Goal: Task Accomplishment & Management: Manage account settings

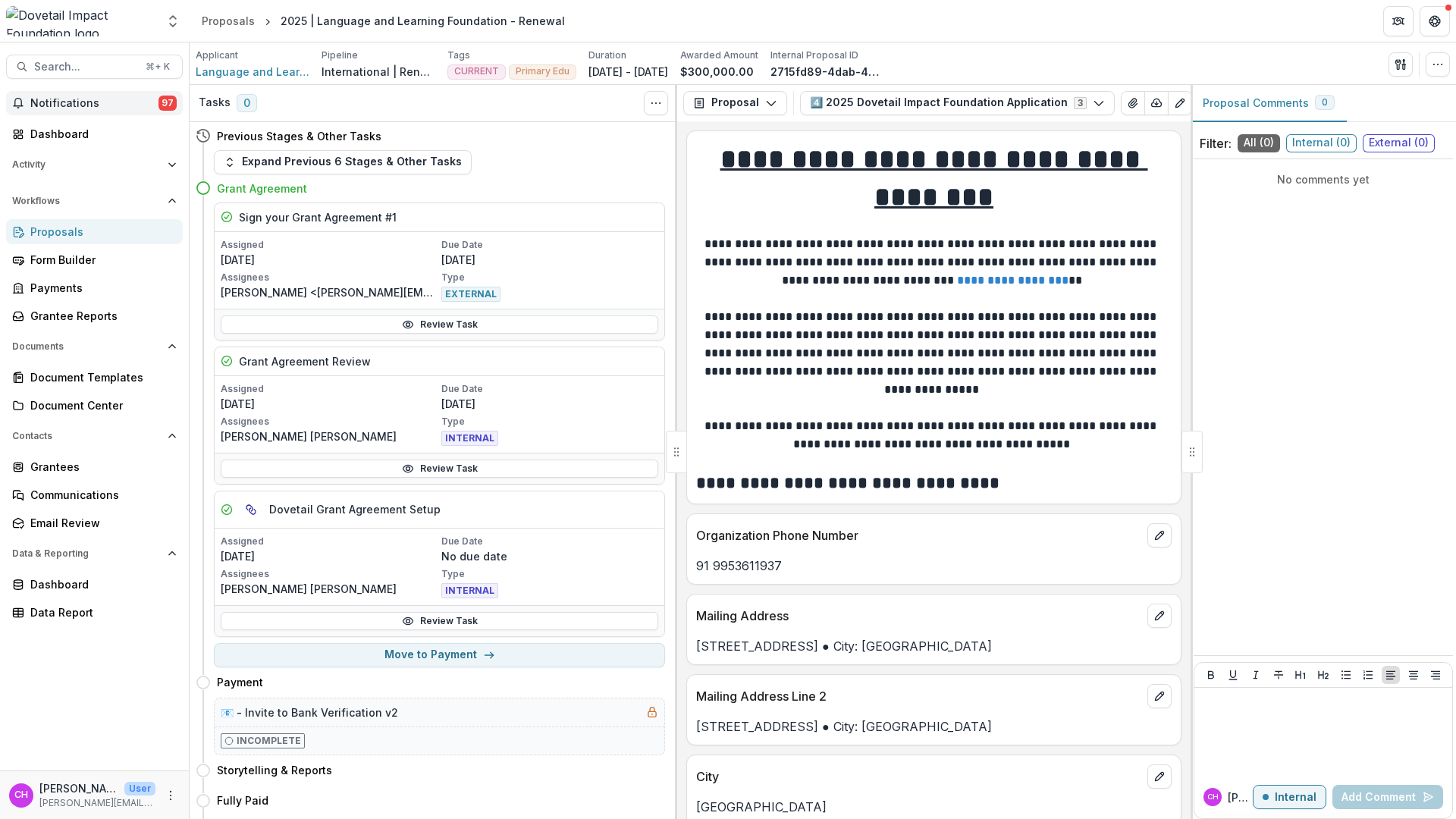
click at [77, 220] on link "Proposals" at bounding box center [94, 232] width 177 height 25
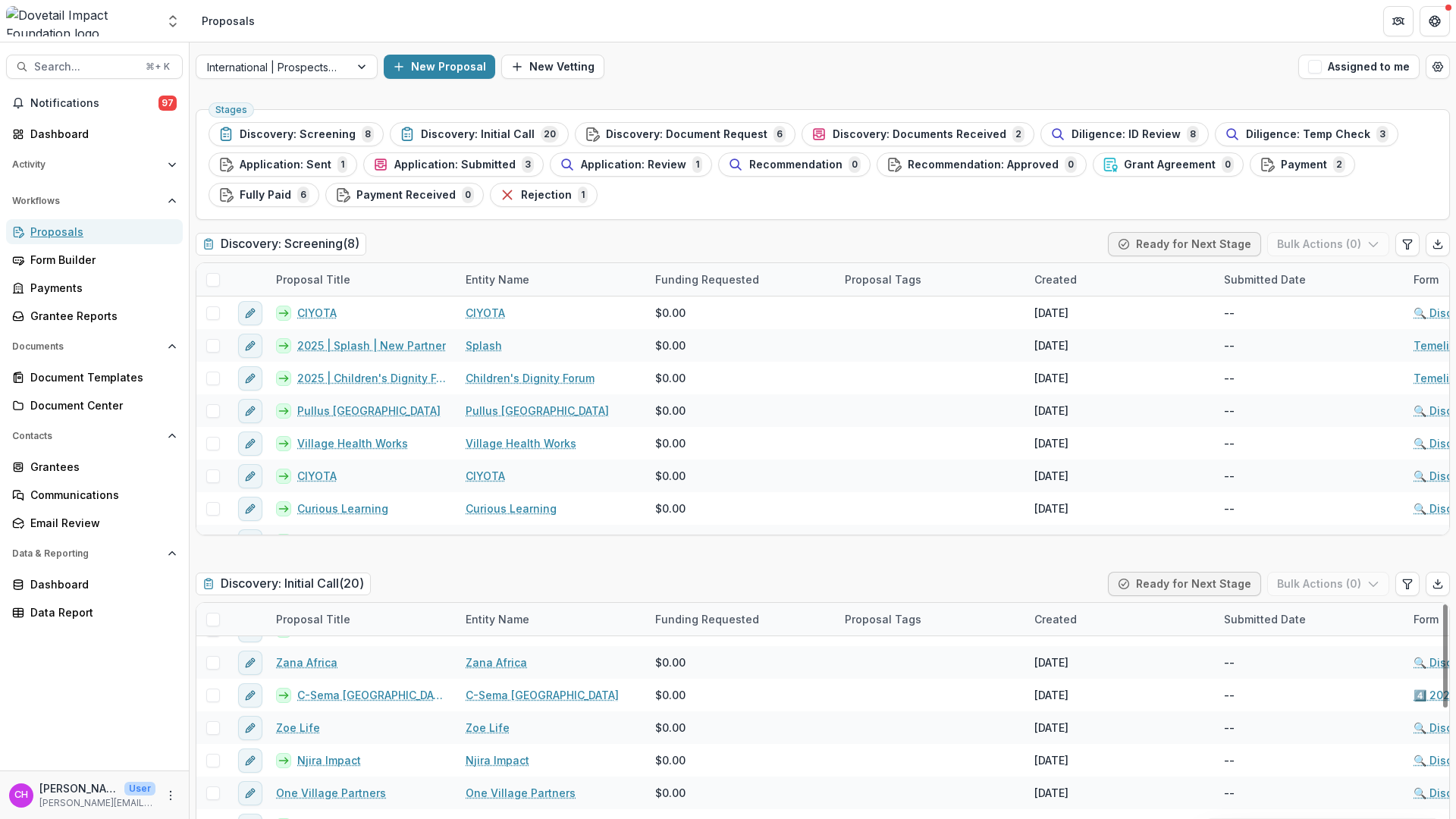
scroll to position [3, 0]
click at [81, 62] on span "Search..." at bounding box center [85, 67] width 103 height 13
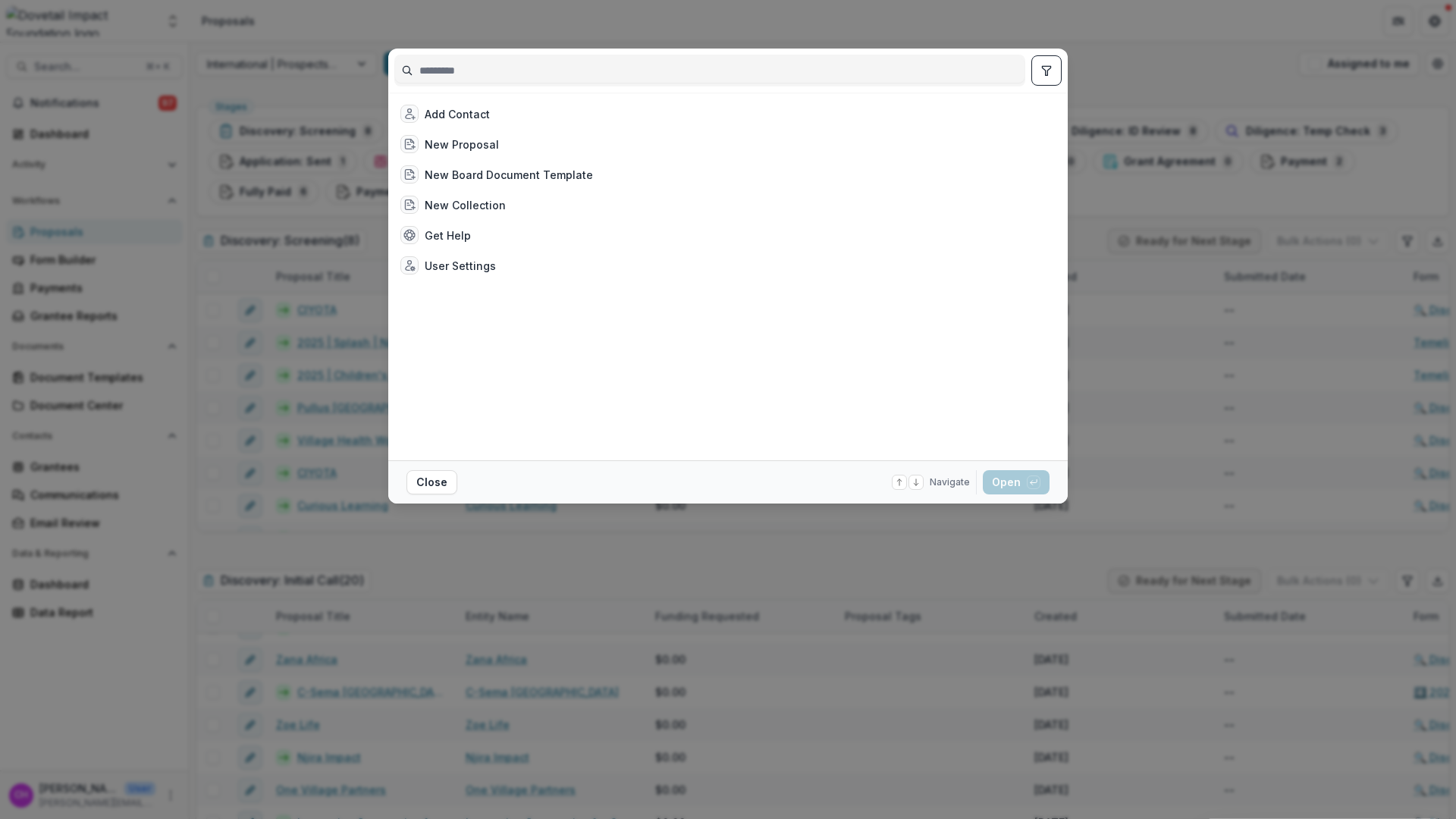
click at [1333, 215] on div "Add Contact New Proposal New Board Document Template New Collection Get Help Us…" at bounding box center [728, 410] width 1456 height 819
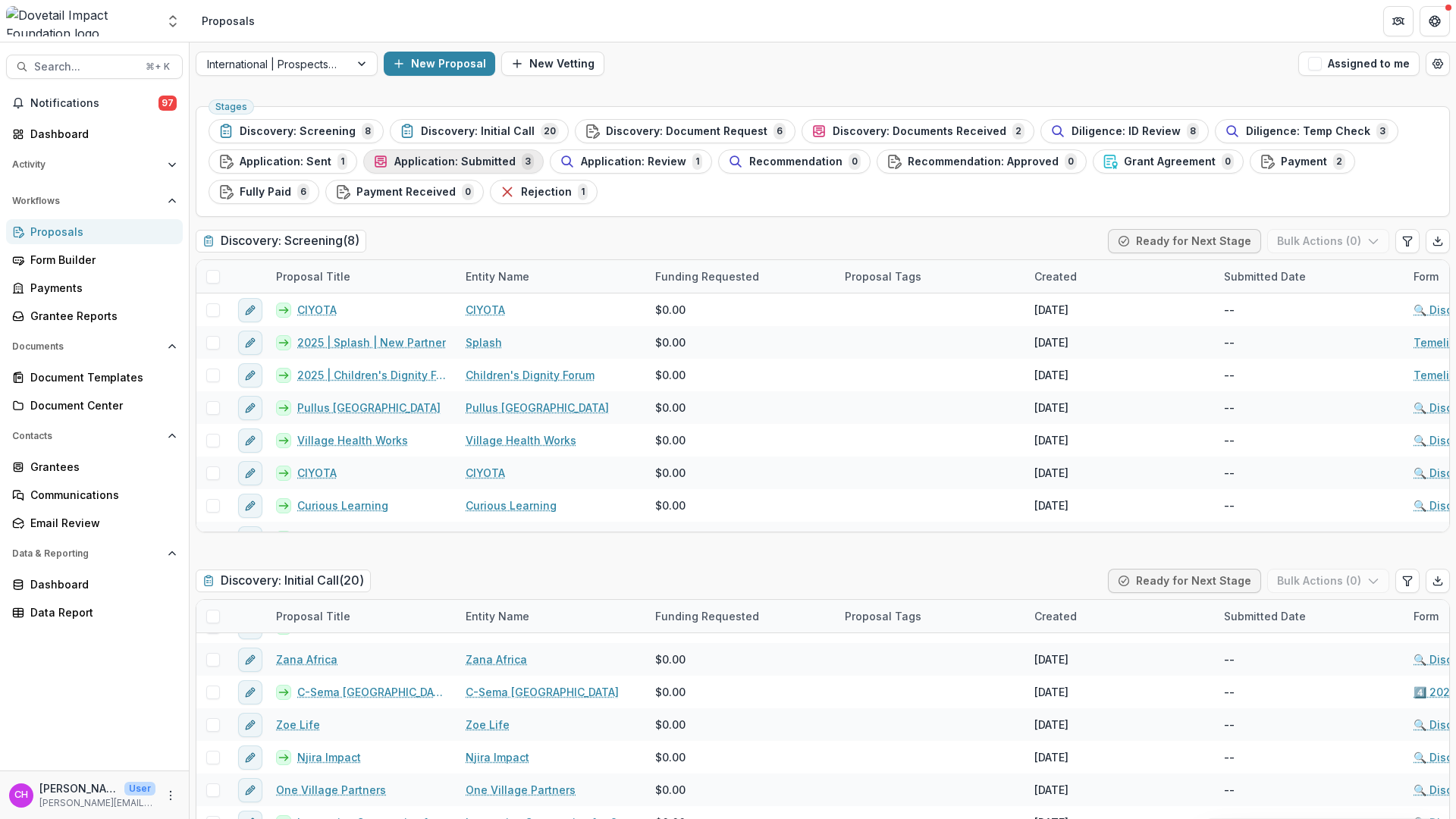
click at [463, 158] on span "Application: Submitted" at bounding box center [455, 162] width 122 height 13
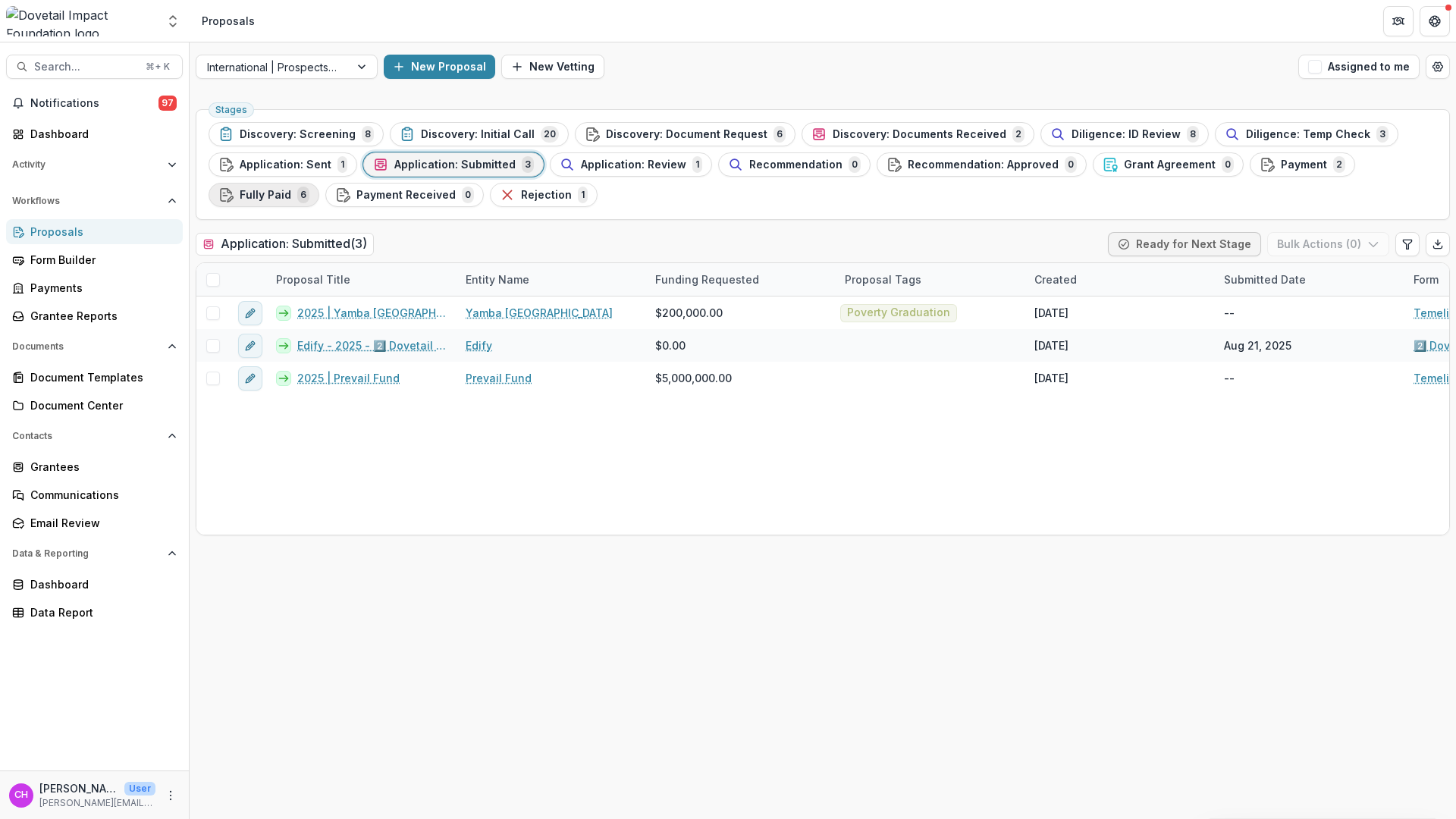
click at [271, 199] on span "Fully Paid" at bounding box center [266, 195] width 52 height 13
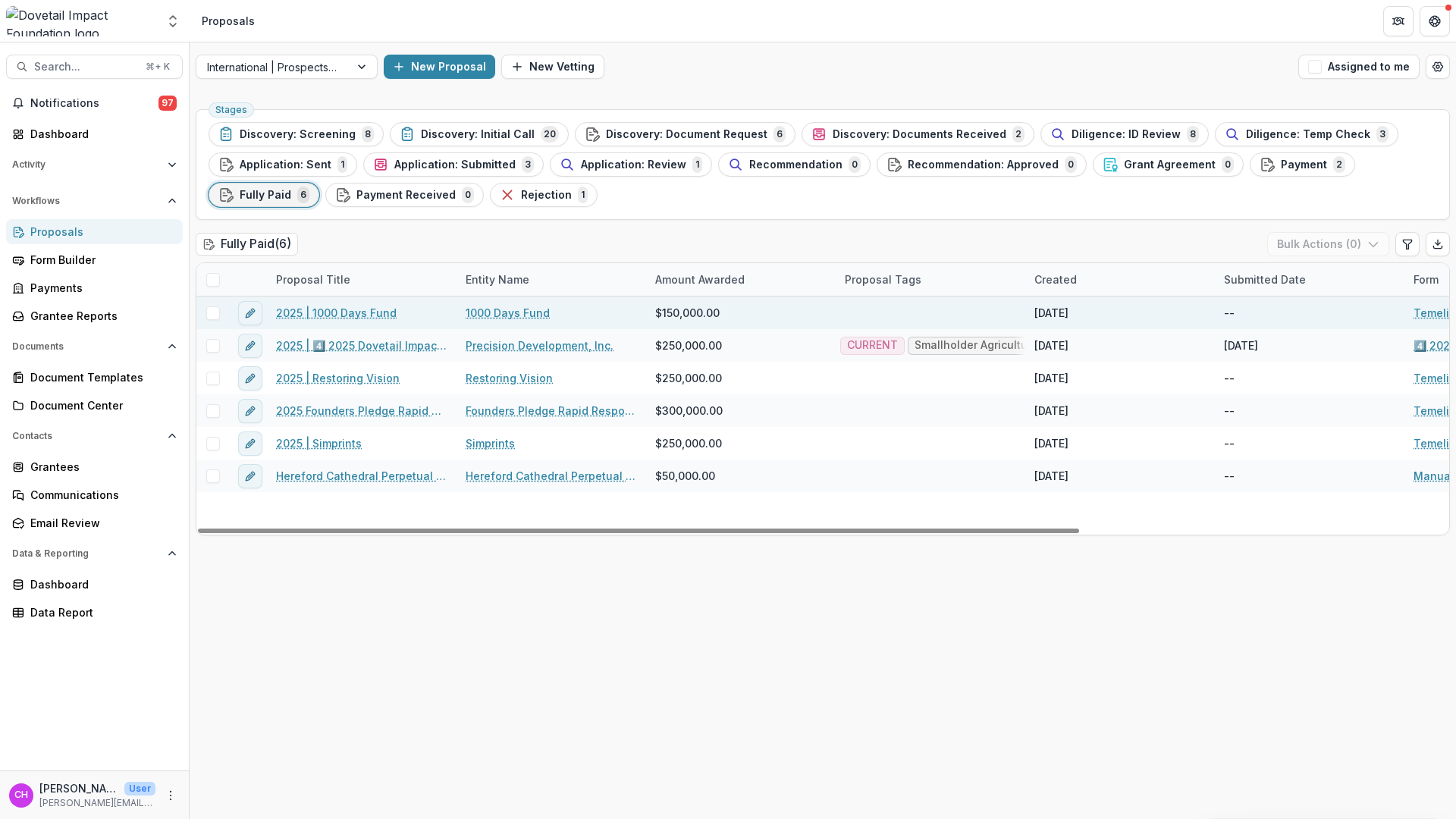
click at [216, 311] on span at bounding box center [213, 313] width 14 height 14
click at [1347, 254] on button "Bulk Actions ( 1 )" at bounding box center [1329, 245] width 119 height 24
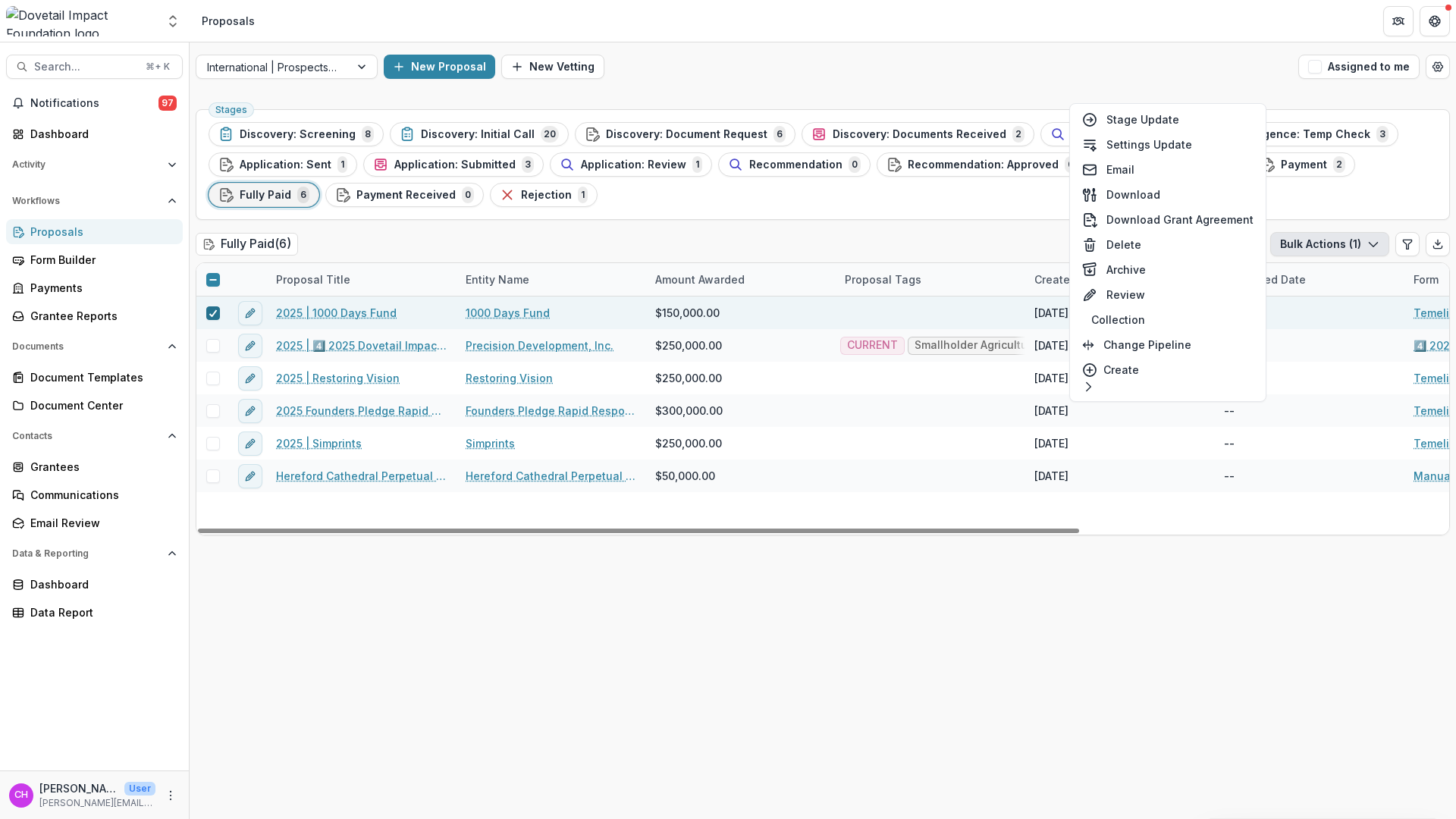
click at [212, 314] on icon at bounding box center [213, 313] width 9 height 8
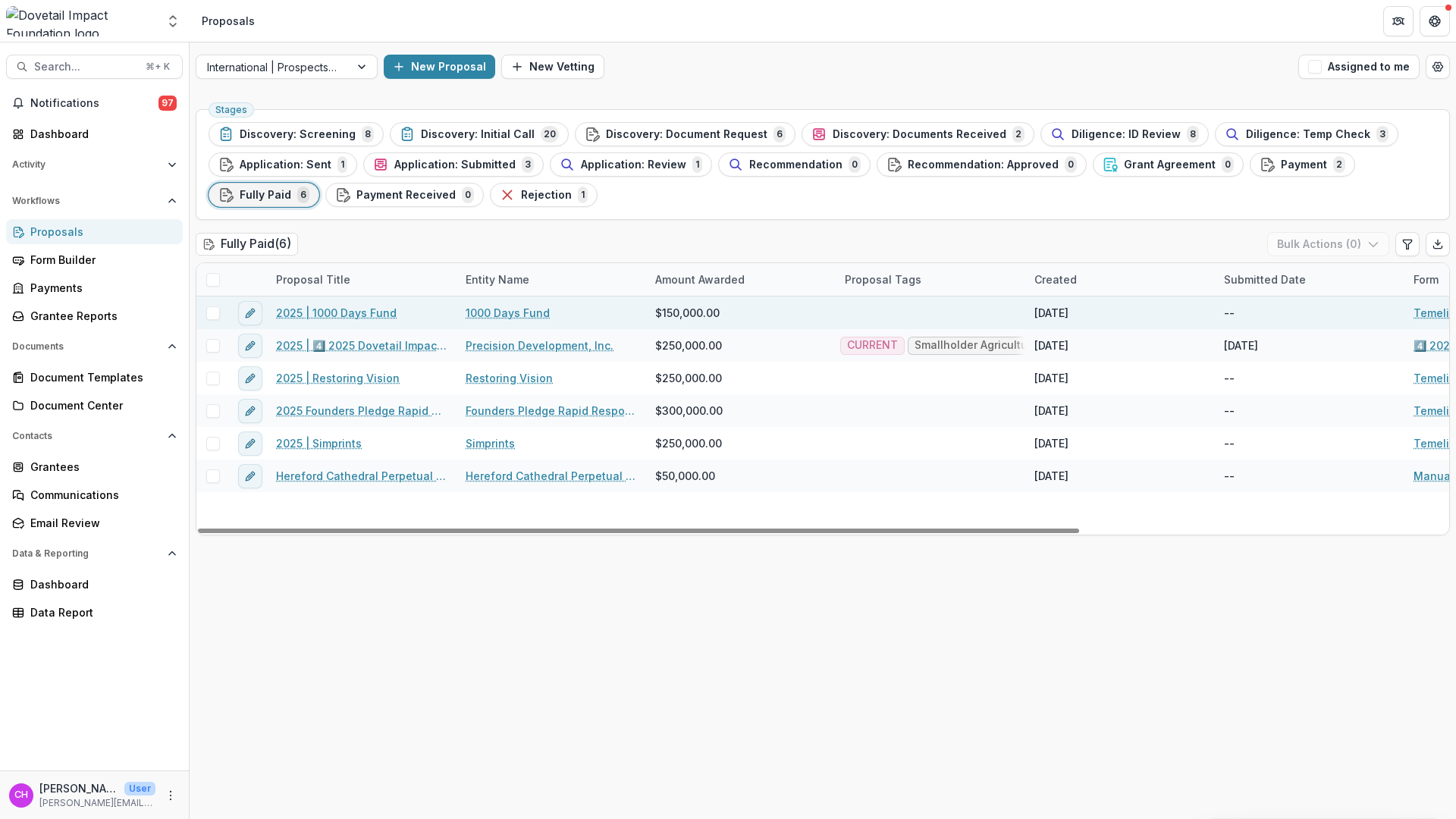
click at [215, 315] on span at bounding box center [213, 313] width 14 height 14
click at [1358, 245] on button "Bulk Actions ( 1 )" at bounding box center [1329, 245] width 119 height 24
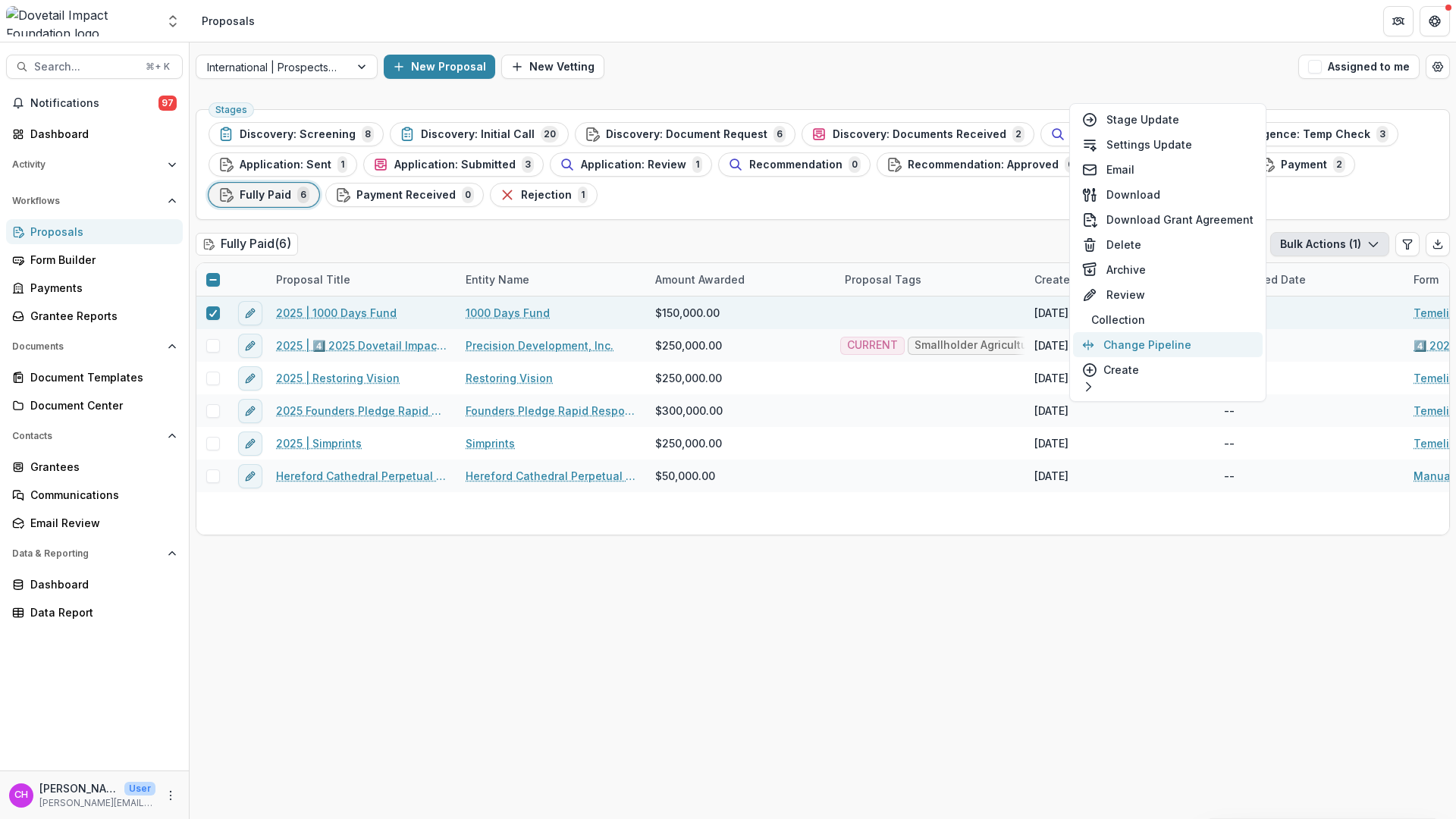
click at [1173, 343] on button "Change Pipeline" at bounding box center [1168, 344] width 190 height 25
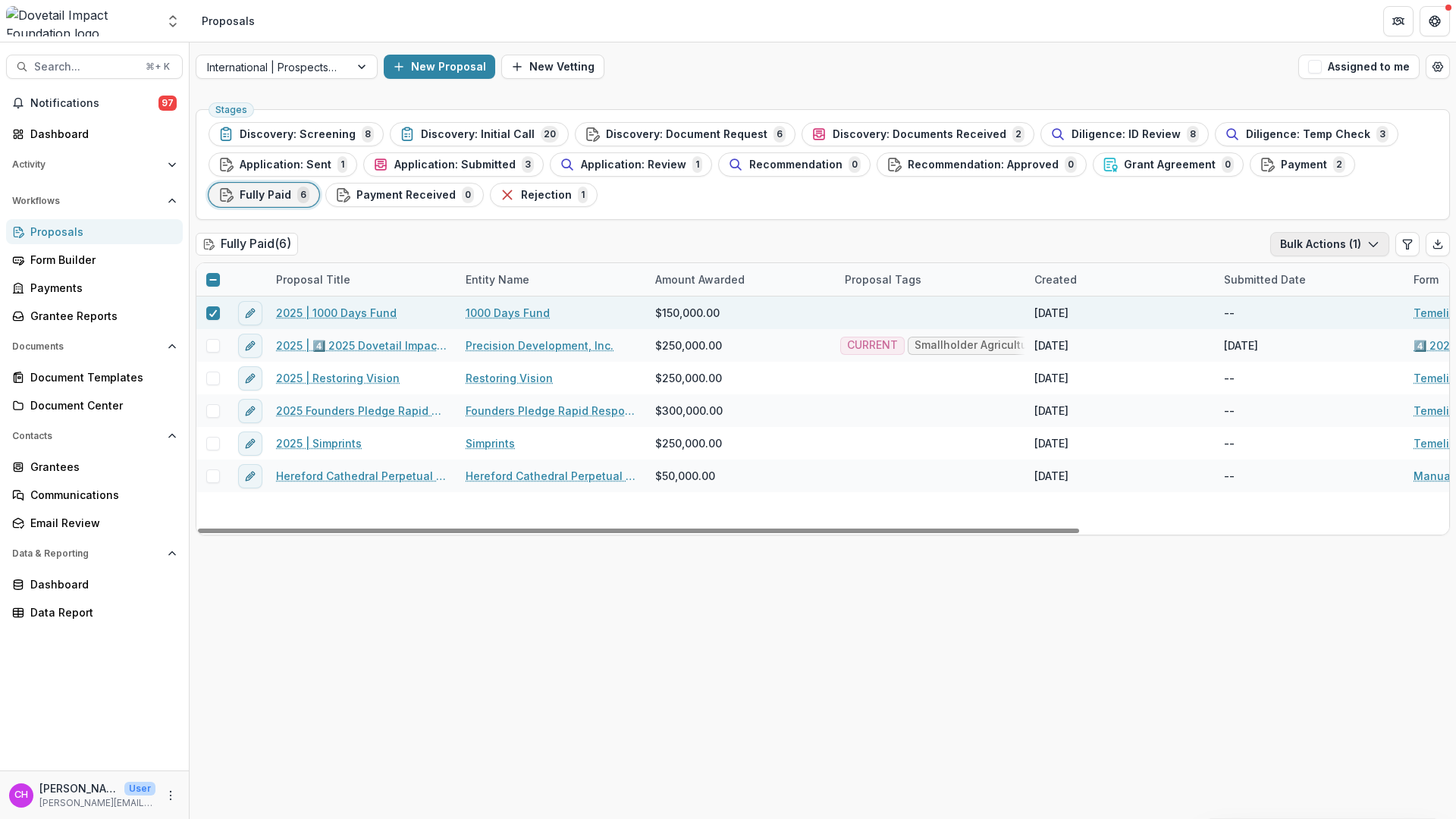
click at [1312, 242] on button "Bulk Actions ( 1 )" at bounding box center [1329, 245] width 119 height 24
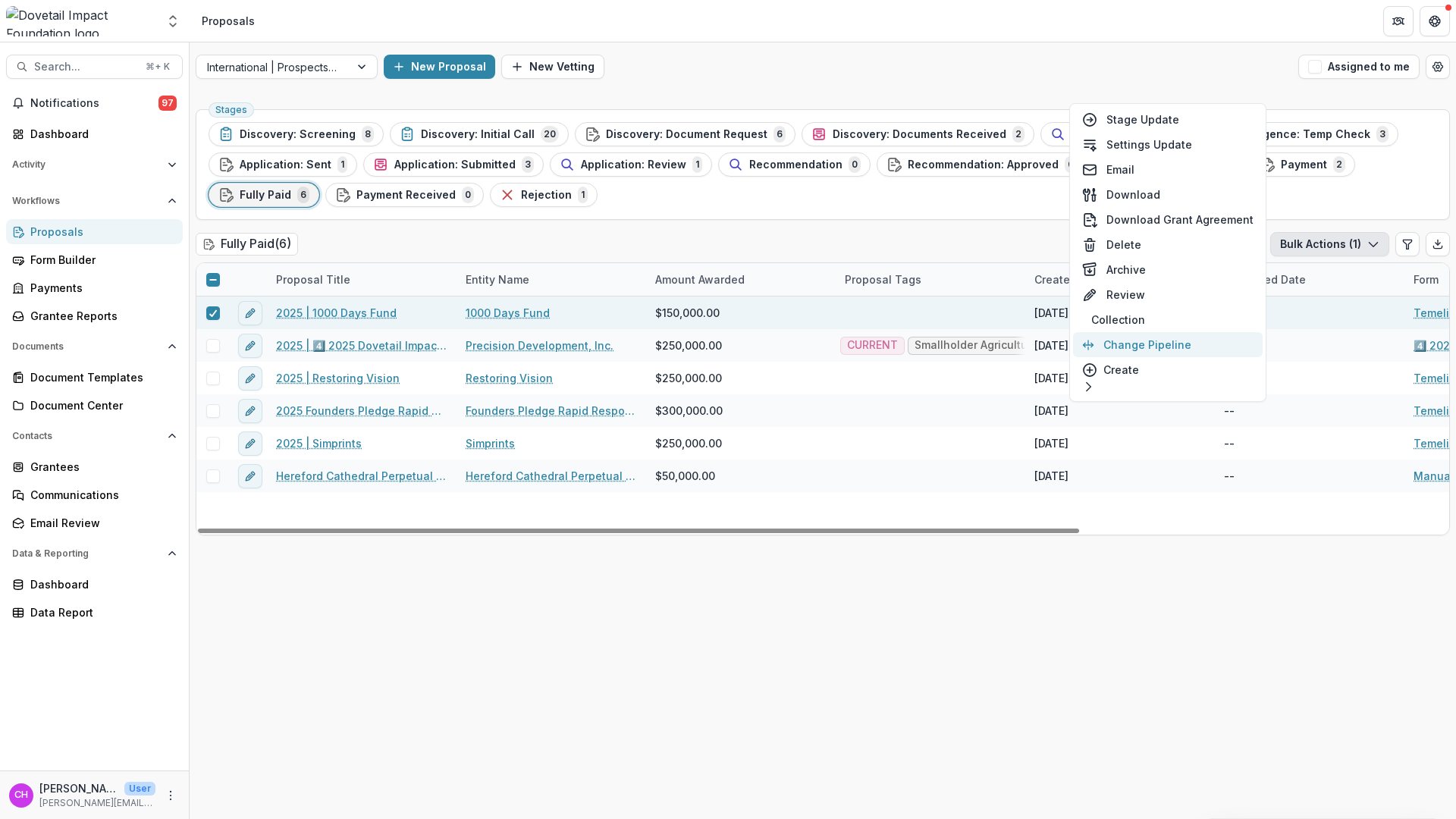
click at [1158, 348] on button "Change Pipeline" at bounding box center [1168, 344] width 190 height 25
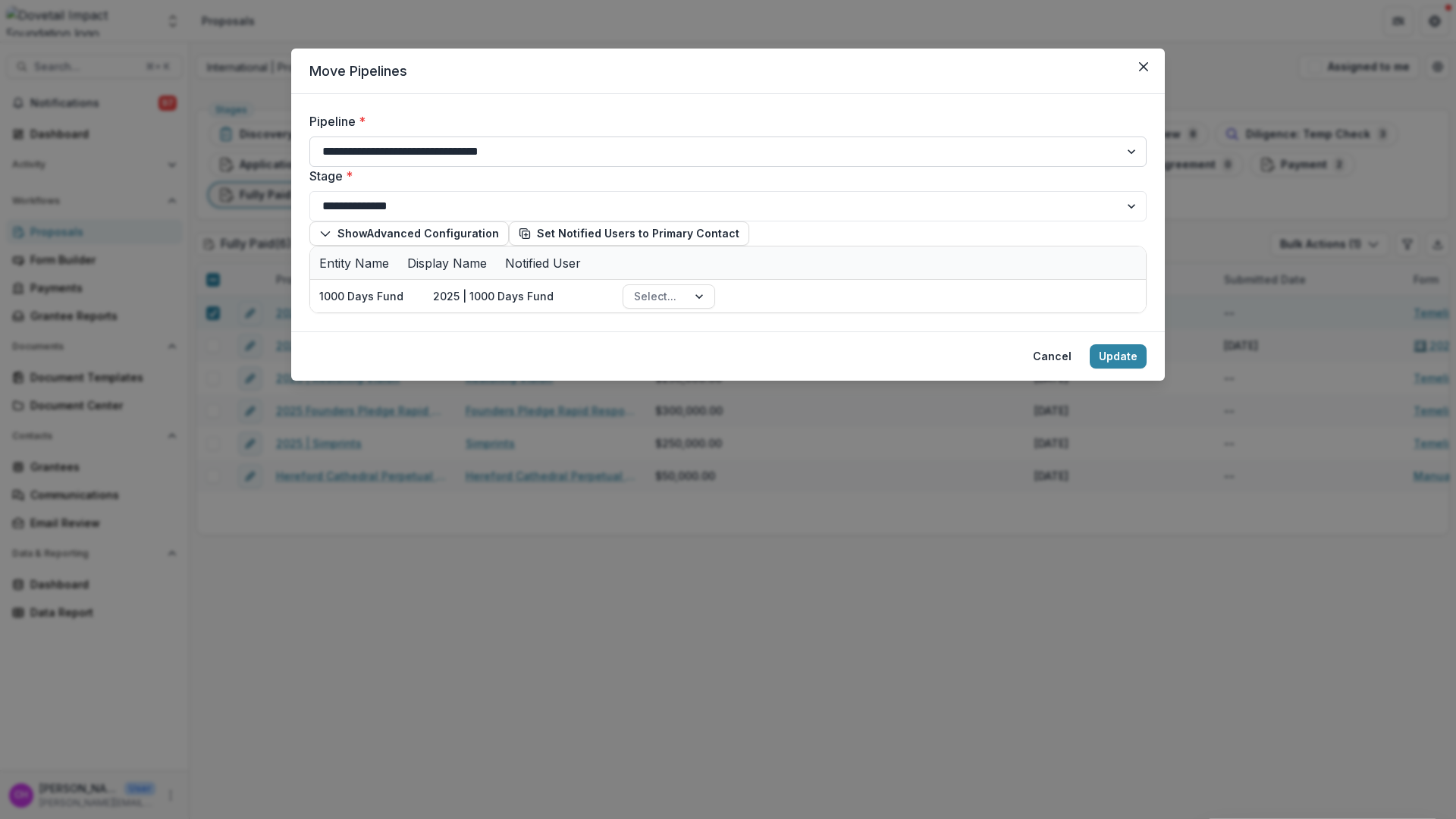
click at [604, 150] on select "**********" at bounding box center [728, 152] width 837 height 30
click at [461, 204] on select "**********" at bounding box center [728, 207] width 837 height 30
click at [1135, 65] on button "Close" at bounding box center [1144, 67] width 24 height 24
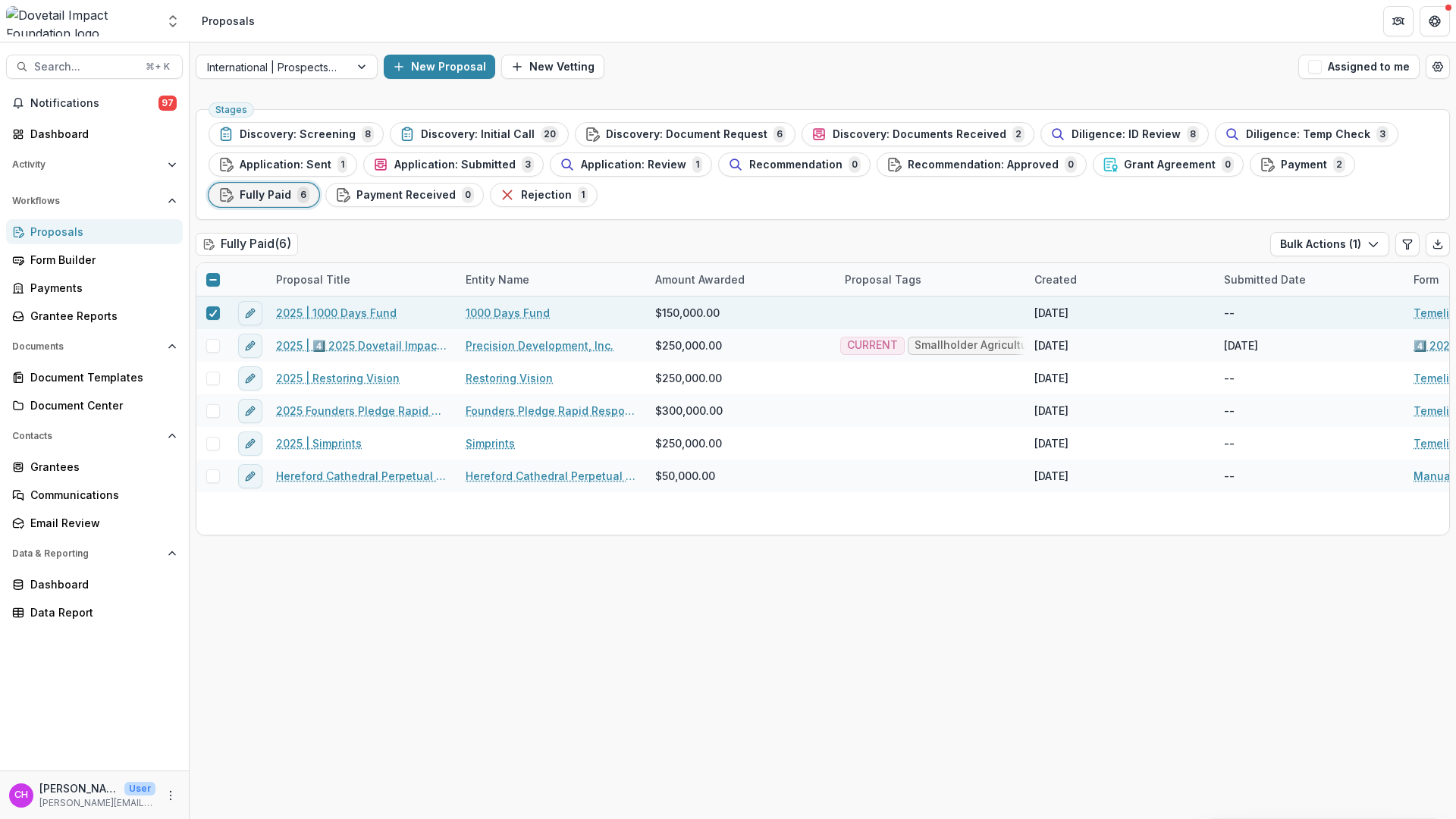
click at [485, 566] on div "Stages Discovery: Screening 8 Discovery: Initial Call 20 Discovery: Document Re…" at bounding box center [823, 461] width 1266 height 716
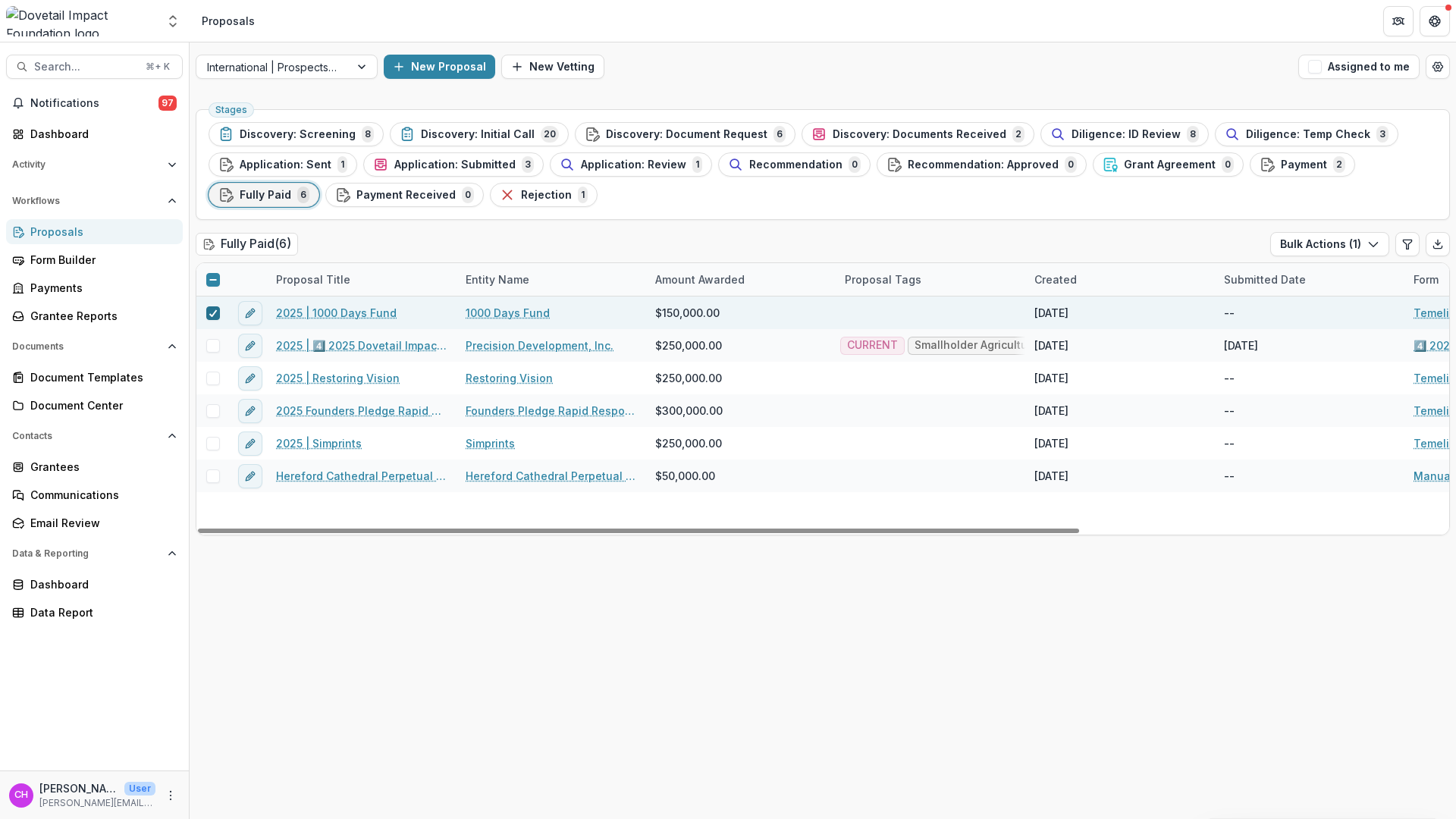
click at [217, 312] on span at bounding box center [213, 313] width 14 height 14
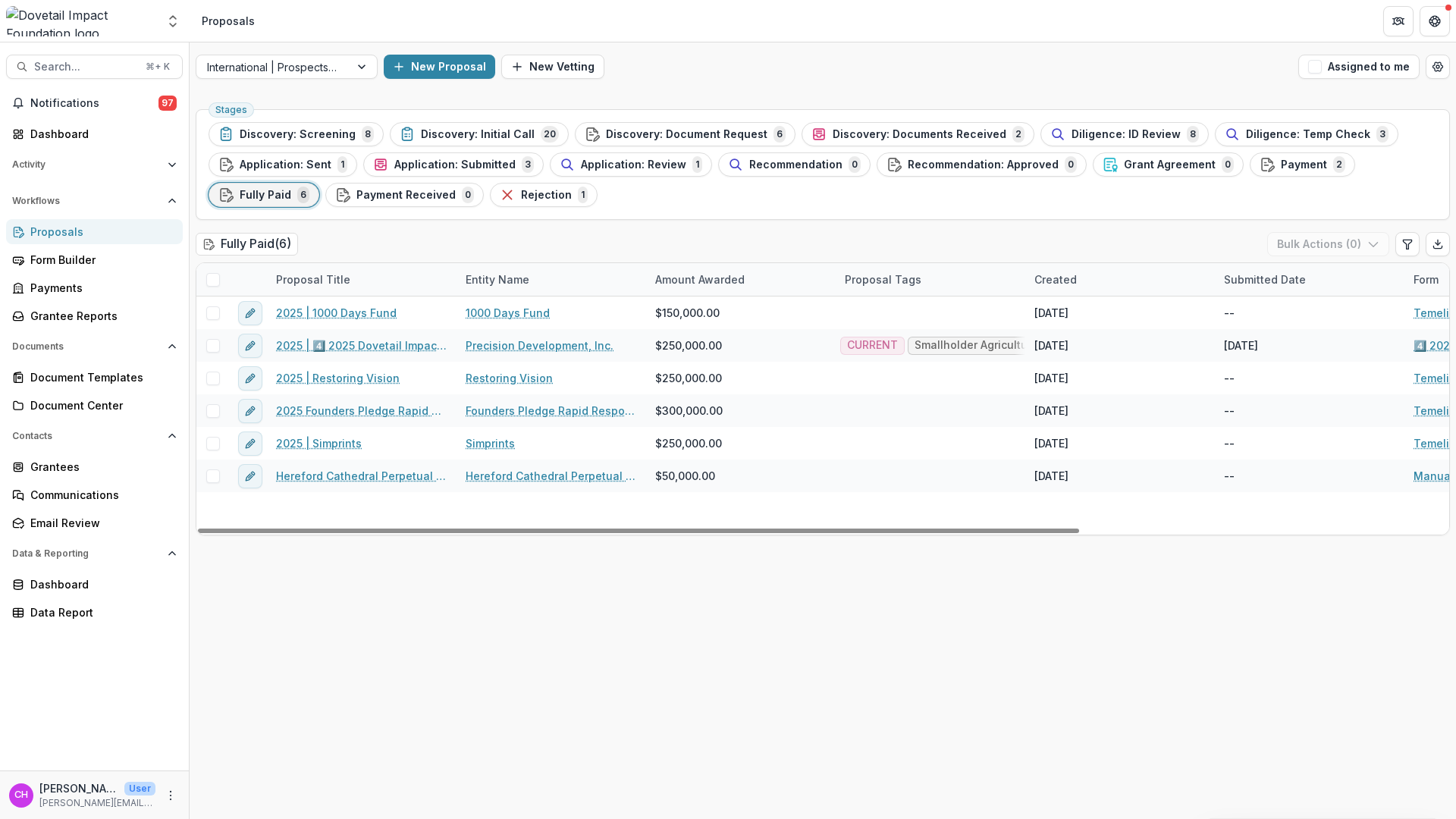
click at [608, 707] on div "Stages Discovery: Screening 8 Discovery: Initial Call 20 Discovery: Document Re…" at bounding box center [823, 461] width 1266 height 716
